Goal: Information Seeking & Learning: Learn about a topic

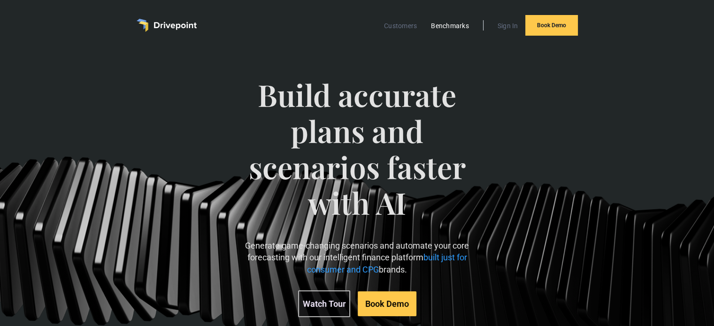
click at [446, 26] on link "Benchmarks" at bounding box center [449, 26] width 47 height 12
click at [458, 25] on link "Benchmarks" at bounding box center [449, 26] width 47 height 12
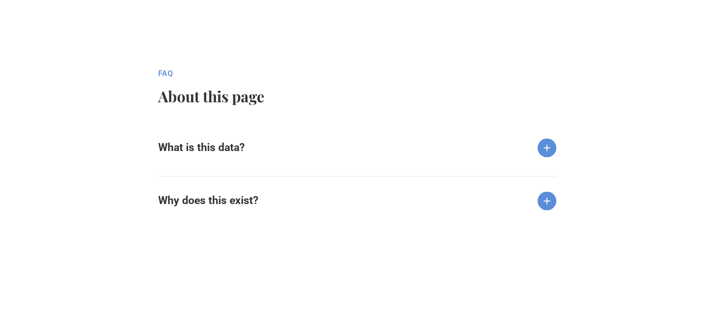
scroll to position [939, 0]
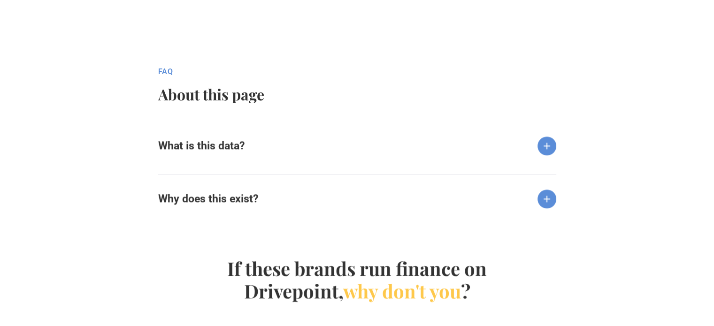
click at [398, 138] on div "What is this data?" at bounding box center [357, 139] width 398 height 34
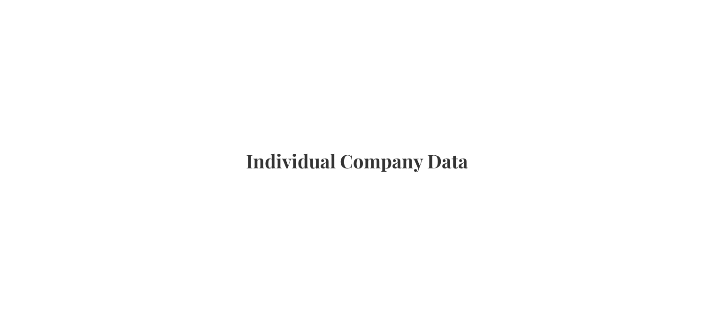
scroll to position [376, 0]
